Goal: Find specific page/section: Find specific page/section

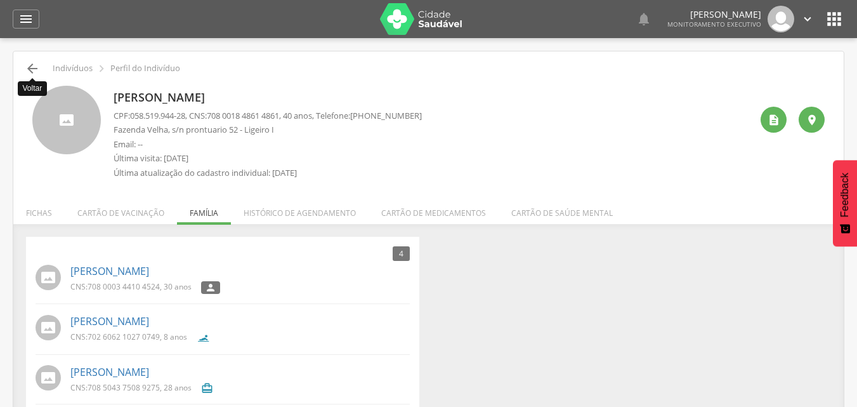
click at [33, 67] on icon "" at bounding box center [32, 68] width 15 height 15
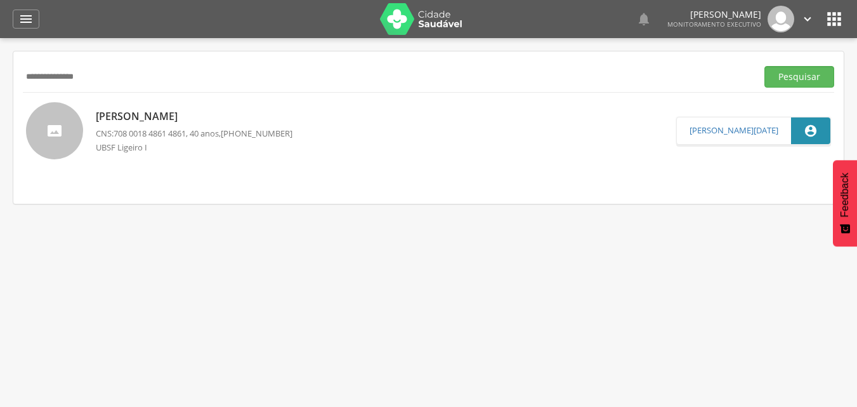
drag, startPoint x: 120, startPoint y: 74, endPoint x: 0, endPoint y: 101, distance: 123.0
click at [0, 101] on div " Supervisão  Distritos  Ubs Coordenador: - Queimadas / PB Intervalo de Tempo…" at bounding box center [428, 241] width 857 height 407
click at [764, 66] on button "Pesquisar" at bounding box center [799, 77] width 70 height 22
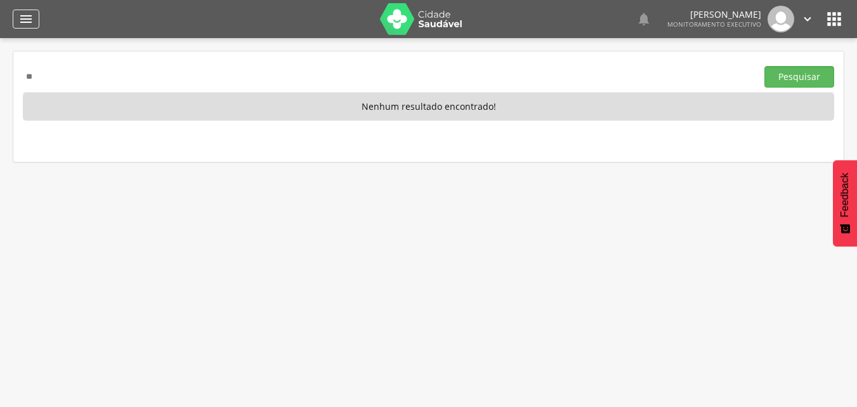
type input "*"
click at [764, 66] on button "Pesquisar" at bounding box center [799, 77] width 70 height 22
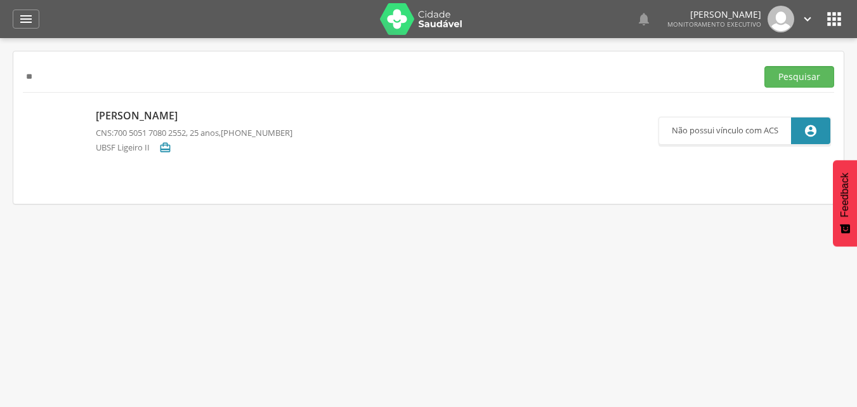
type input "*"
click at [764, 66] on button "Pesquisar" at bounding box center [799, 77] width 70 height 22
type input "*"
click at [764, 66] on button "Pesquisar" at bounding box center [799, 77] width 70 height 22
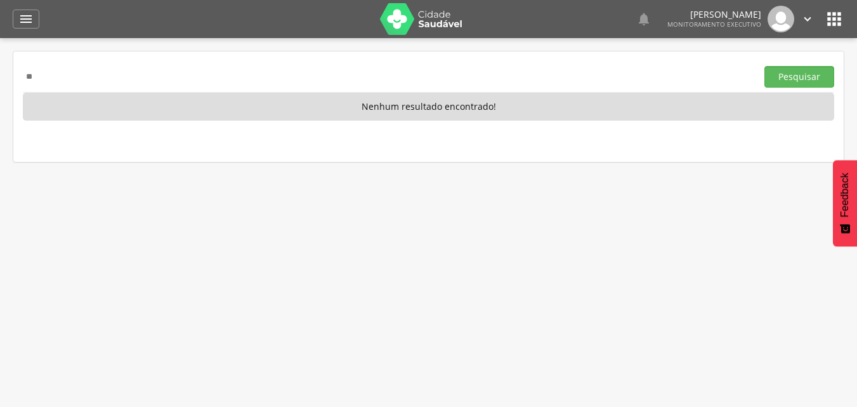
type input "*"
type input "**********"
click at [764, 66] on button "Pesquisar" at bounding box center [799, 77] width 70 height 22
drag, startPoint x: 122, startPoint y: 72, endPoint x: 0, endPoint y: 46, distance: 124.5
click at [0, 46] on div " Supervisão  Distritos  Ubs Coordenador: - Queimadas / PB Intervalo de Tempo…" at bounding box center [428, 241] width 857 height 407
